Goal: Subscribe to service/newsletter

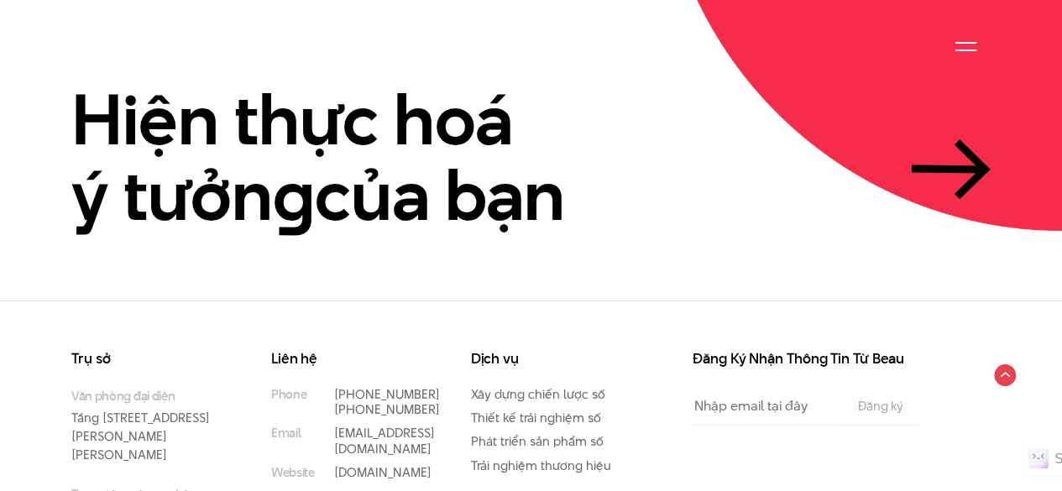
scroll to position [3837, 0]
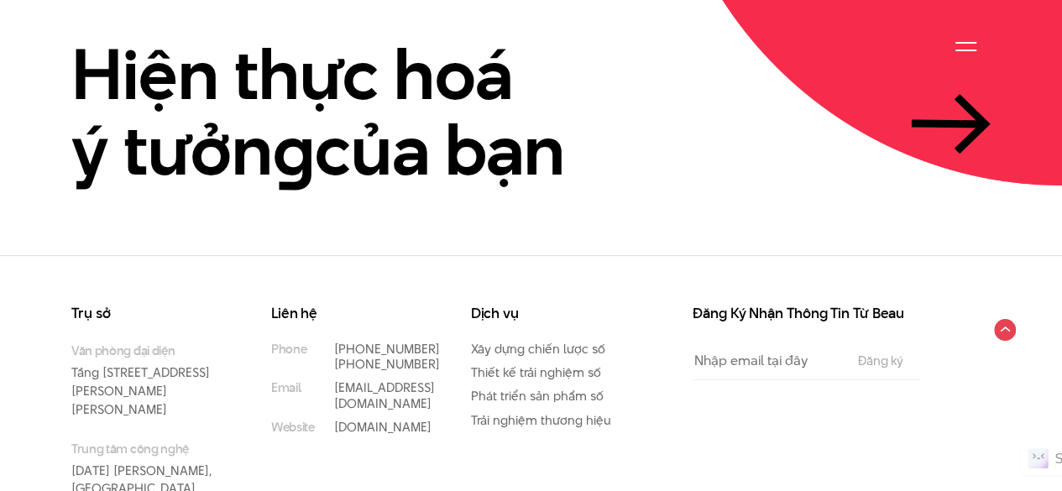
click at [797, 342] on input "Email" at bounding box center [767, 361] width 149 height 38
type input "[EMAIL_ADDRESS][DOMAIN_NAME]"
click at [853, 354] on input "Đăng ký" at bounding box center [880, 360] width 55 height 13
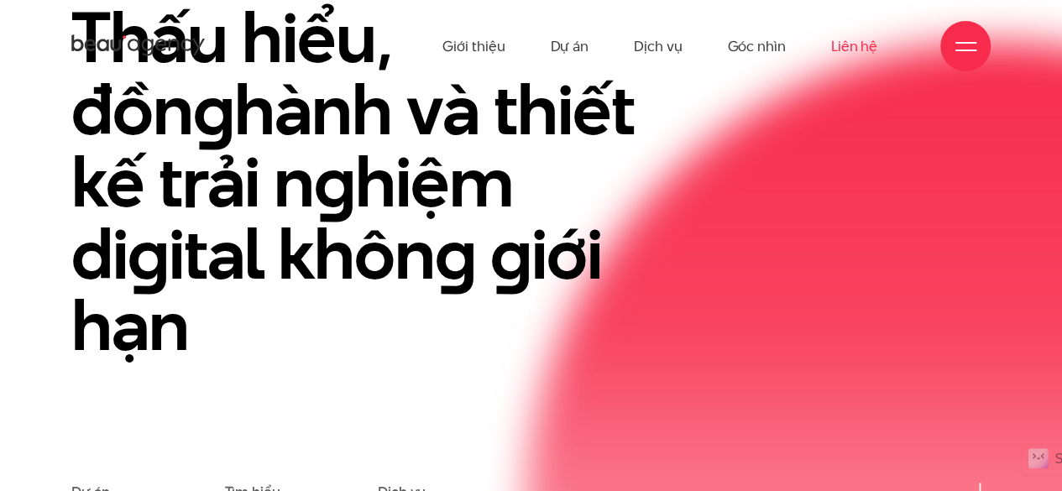
click at [876, 42] on link "Liên hệ" at bounding box center [854, 46] width 46 height 92
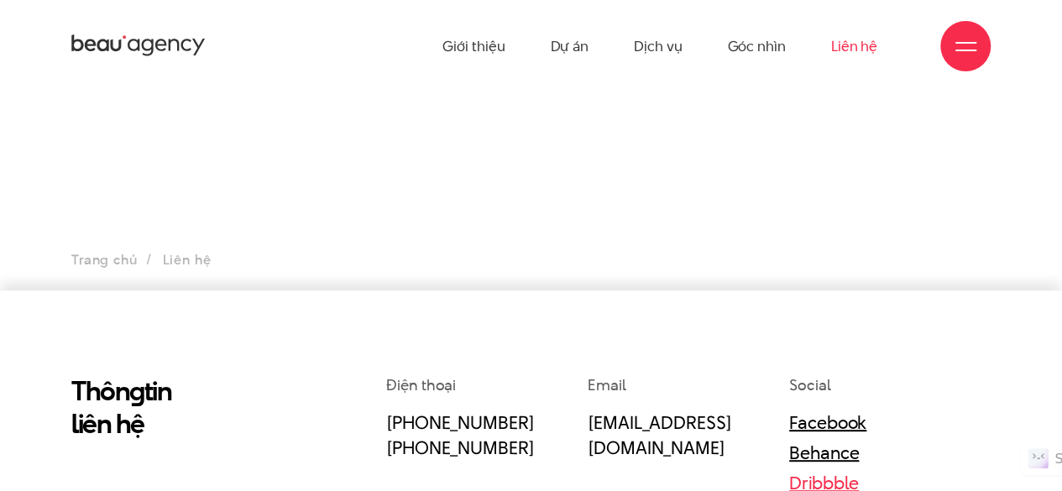
scroll to position [336, 0]
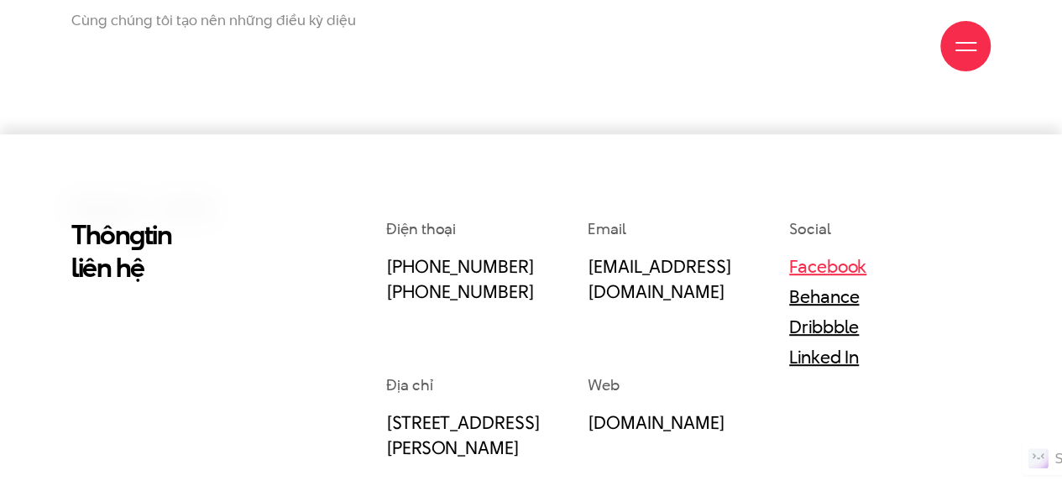
click at [829, 273] on link "Facebook" at bounding box center [827, 266] width 77 height 25
click at [838, 302] on link "Behance" at bounding box center [824, 296] width 70 height 25
click at [841, 269] on link "Facebook" at bounding box center [827, 266] width 77 height 25
